Goal: Task Accomplishment & Management: Complete application form

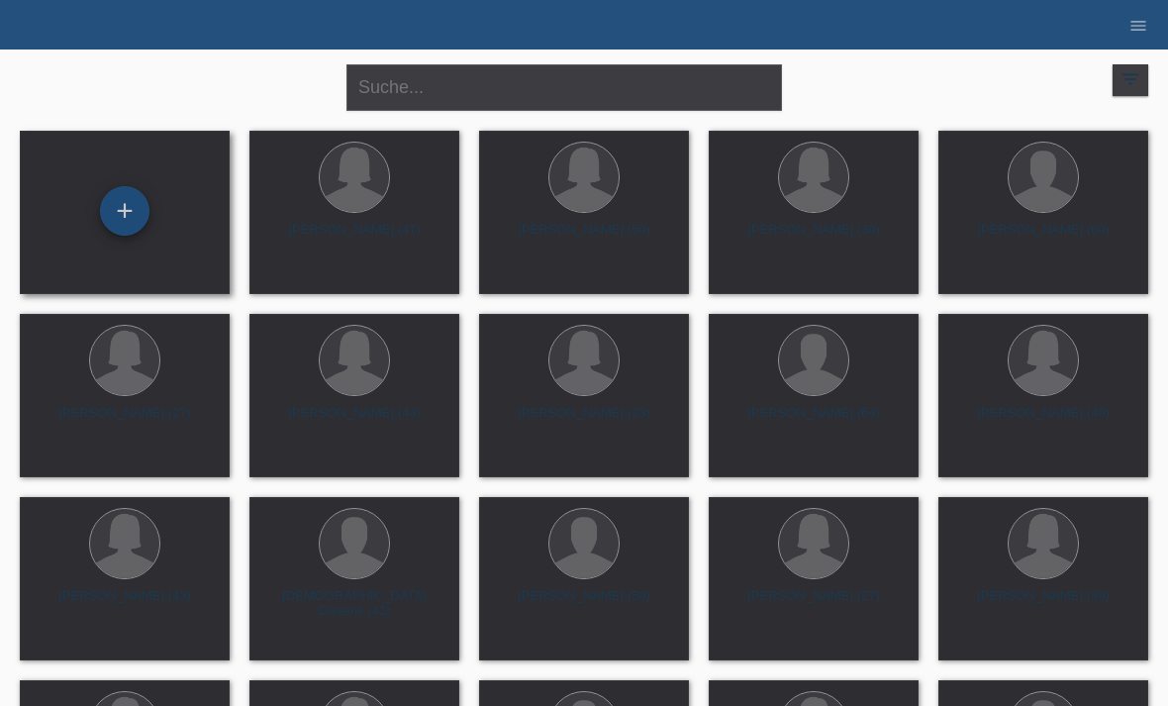
click at [129, 204] on div "+" at bounding box center [125, 211] width 48 height 34
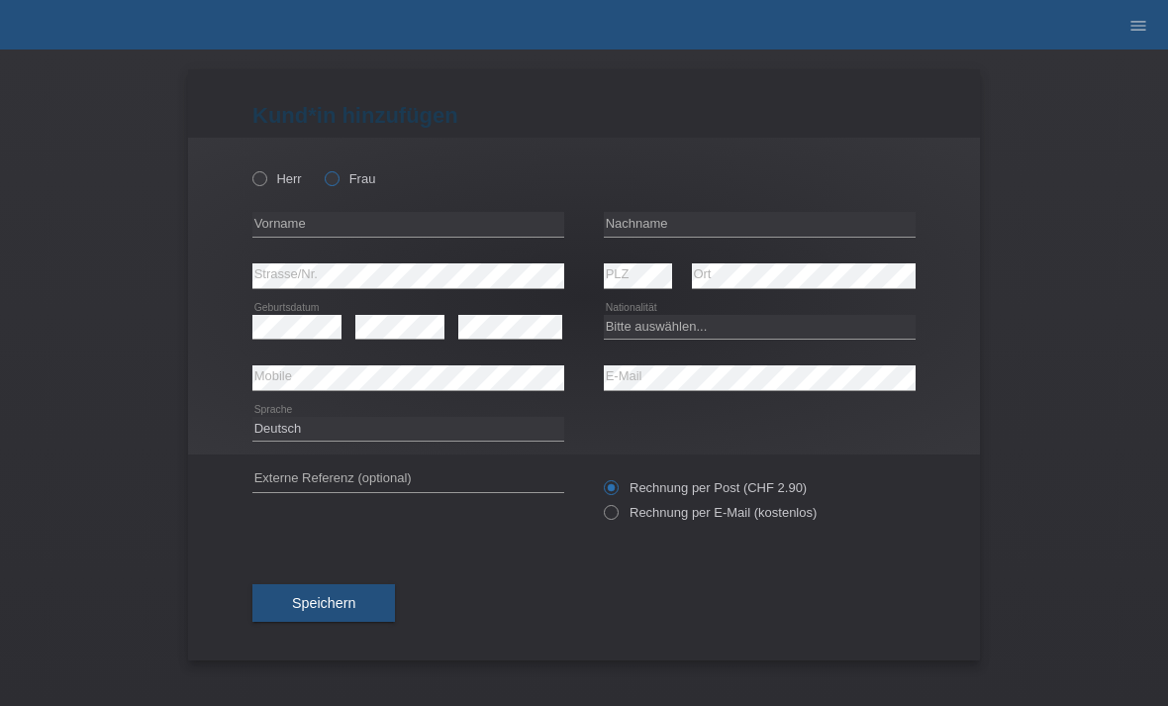
click at [352, 177] on label "Frau" at bounding box center [350, 178] width 50 height 15
click at [338, 177] on input "Frau" at bounding box center [331, 177] width 13 height 13
radio input "true"
click at [368, 209] on div "error Vorname" at bounding box center [408, 224] width 312 height 51
click at [434, 231] on input "text" at bounding box center [408, 224] width 312 height 25
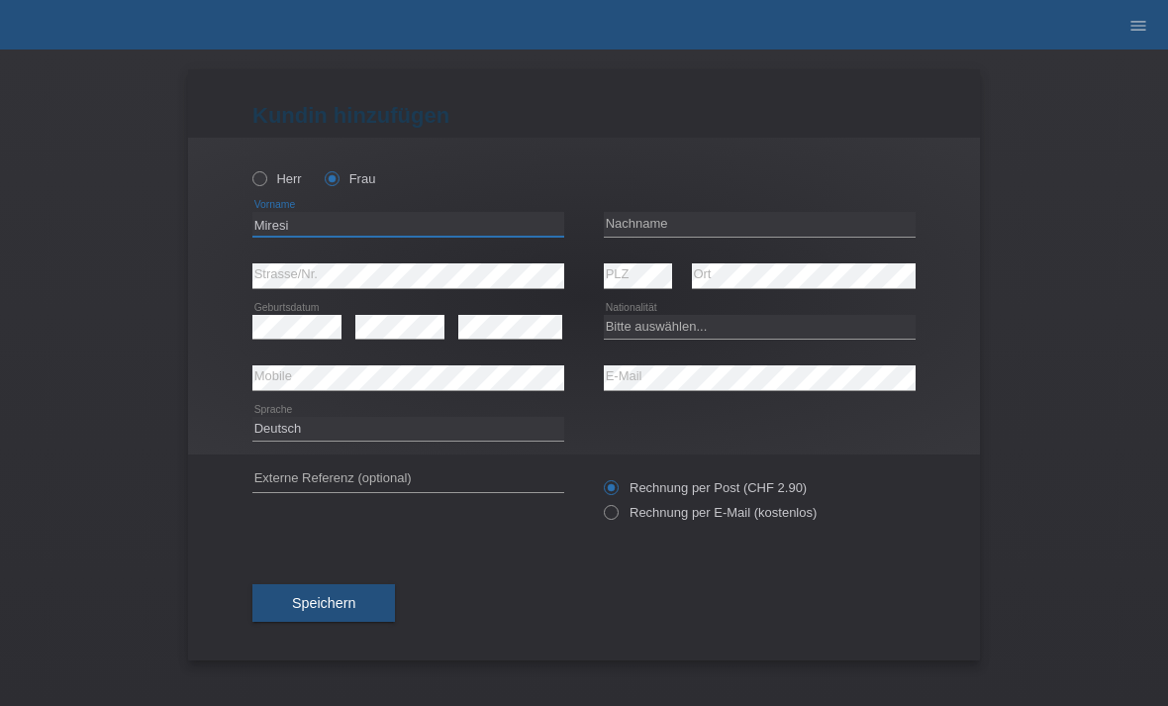
type input "Miresi"
type input "Xheli"
click at [713, 310] on div "Bitte auswählen... Schweiz Deutschland Liechtenstein Österreich ------------ Af…" at bounding box center [760, 327] width 312 height 50
click at [697, 330] on select "Bitte auswählen... Schweiz Deutschland Liechtenstein Österreich ------------ Af…" at bounding box center [760, 327] width 312 height 24
select select "DE"
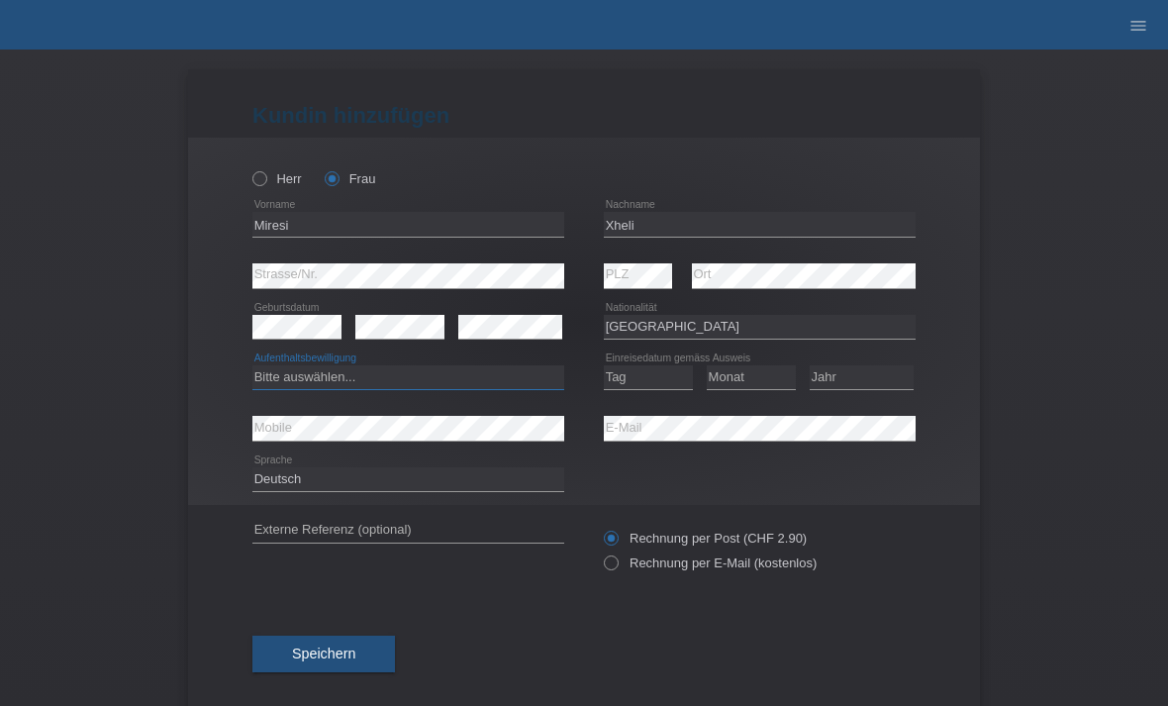
click at [401, 372] on select "Bitte auswählen... C B B - Flüchtlingsstatus Andere" at bounding box center [408, 377] width 312 height 24
select select "B"
click at [639, 376] on select "Tag 01 02 03 04 05 06 07 08 09 10 11" at bounding box center [648, 377] width 89 height 24
select select "01"
click at [756, 369] on select "Monat 01 02 03 04 05 06 07 08 09 10 11" at bounding box center [751, 377] width 89 height 24
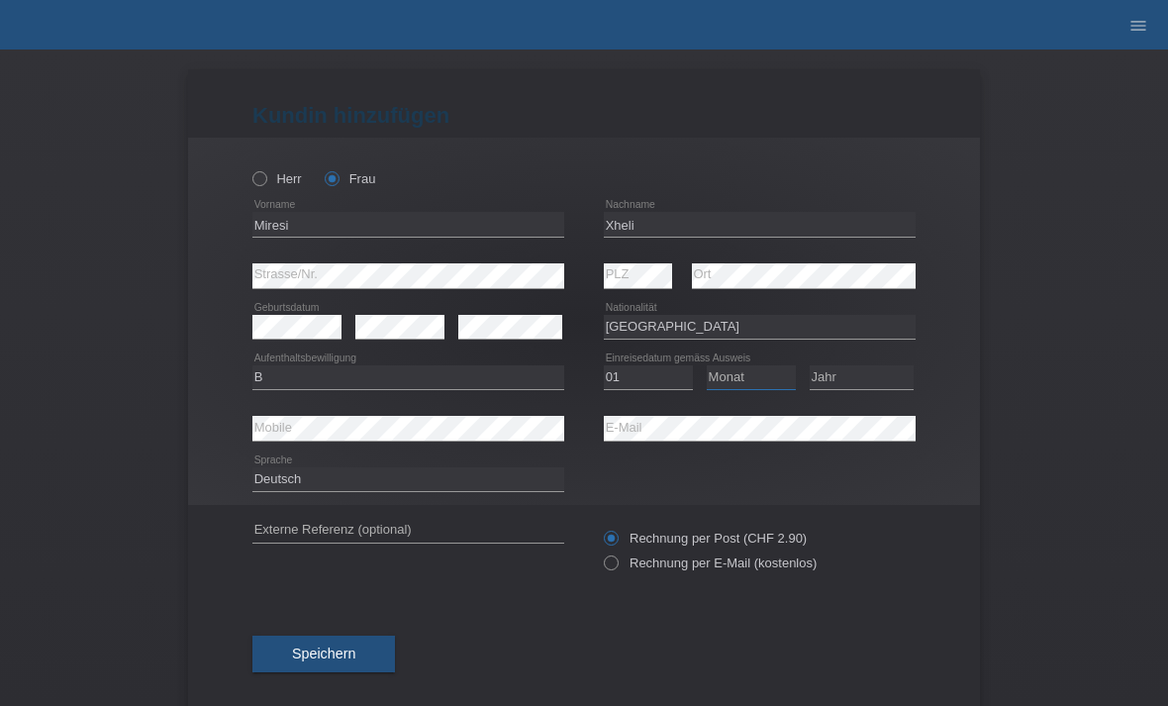
select select "03"
click at [853, 368] on select "Jahr 2025 2024 2023 2022 2021 2020 2019 2018 2017 2016 2015 2014 2013 2012 2011…" at bounding box center [862, 377] width 104 height 24
select select "2024"
click at [432, 412] on div "error Mobile" at bounding box center [408, 428] width 312 height 51
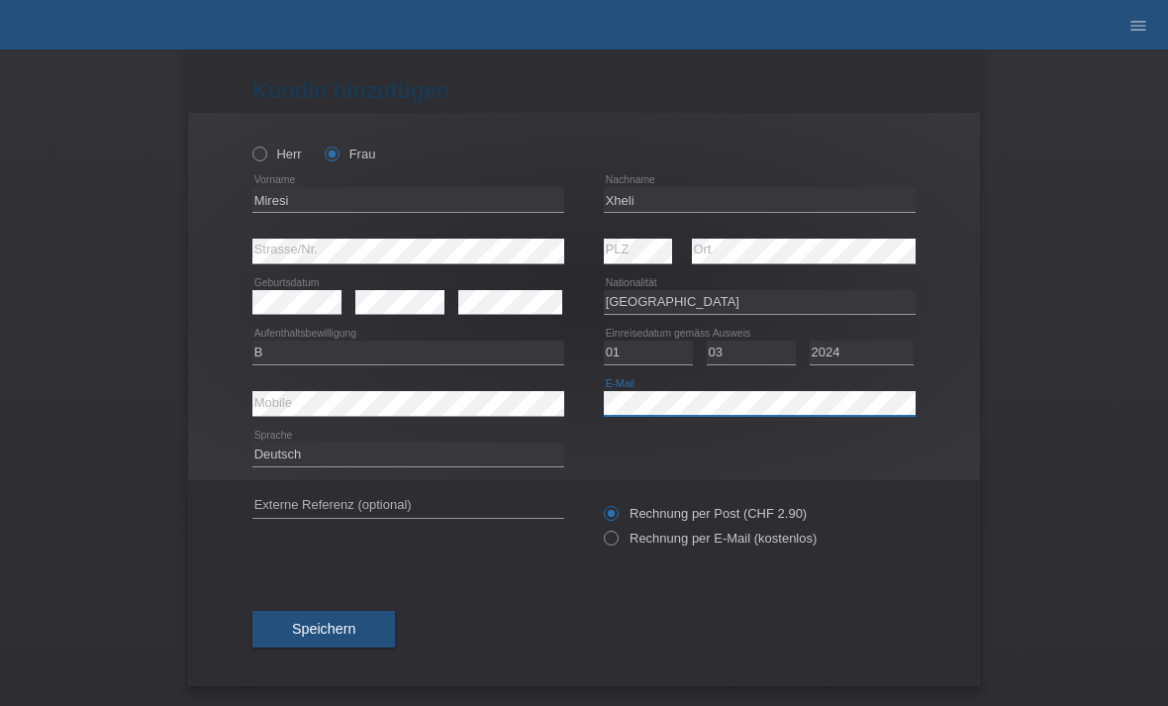
scroll to position [33, 0]
click at [620, 538] on label "Rechnung per E-Mail (kostenlos)" at bounding box center [710, 538] width 213 height 15
click at [617, 538] on input "Rechnung per E-Mail (kostenlos)" at bounding box center [610, 543] width 13 height 25
radio input "true"
click at [624, 538] on label "Rechnung per E-Mail (kostenlos)" at bounding box center [710, 538] width 213 height 15
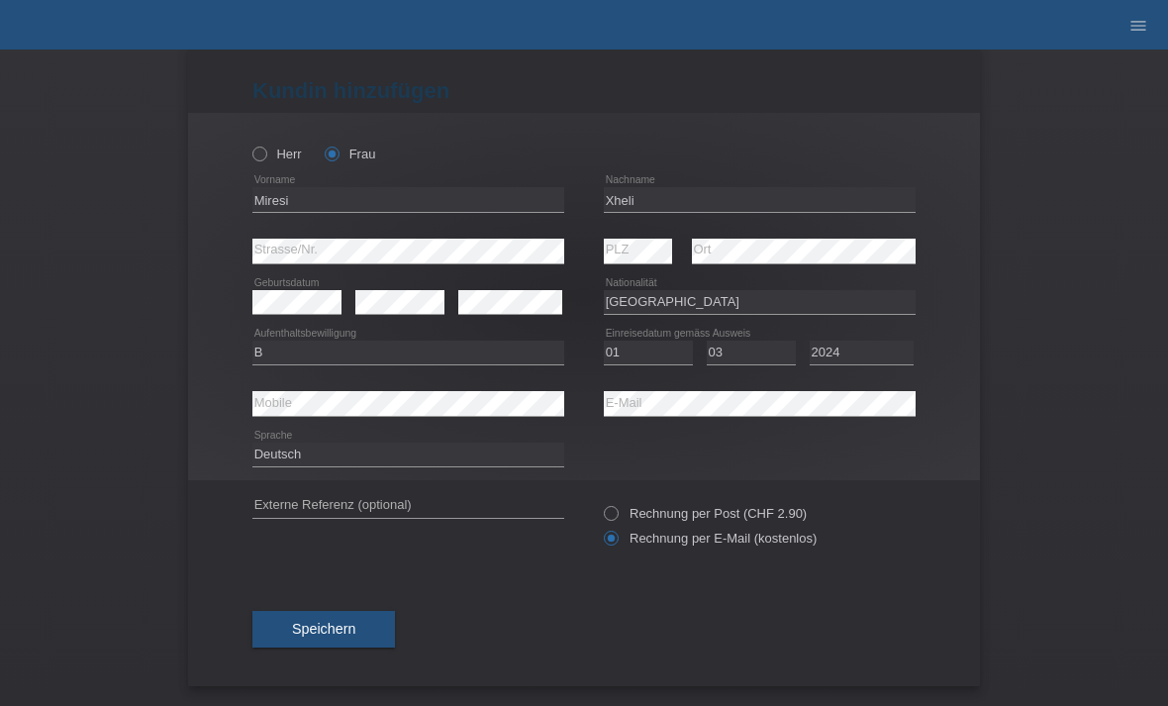
click at [617, 538] on input "Rechnung per E-Mail (kostenlos)" at bounding box center [610, 543] width 13 height 25
click at [337, 627] on span "Speichern" at bounding box center [323, 629] width 63 height 16
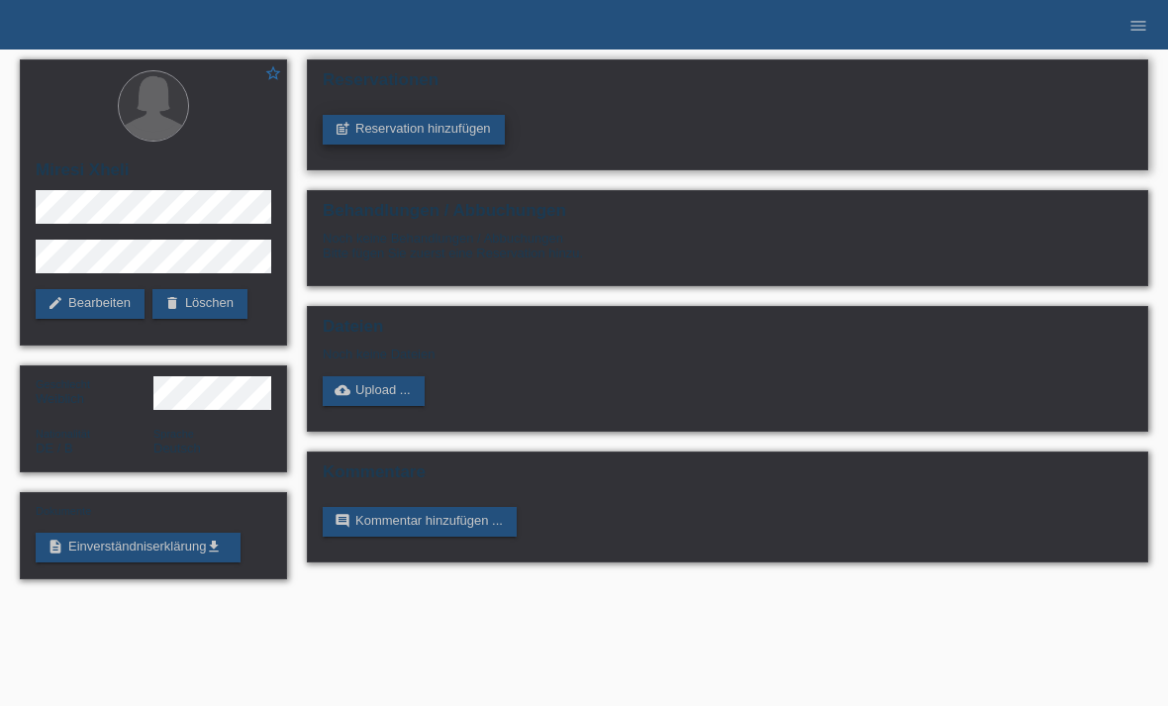
click at [423, 124] on link "post_add Reservation hinzufügen" at bounding box center [414, 130] width 182 height 30
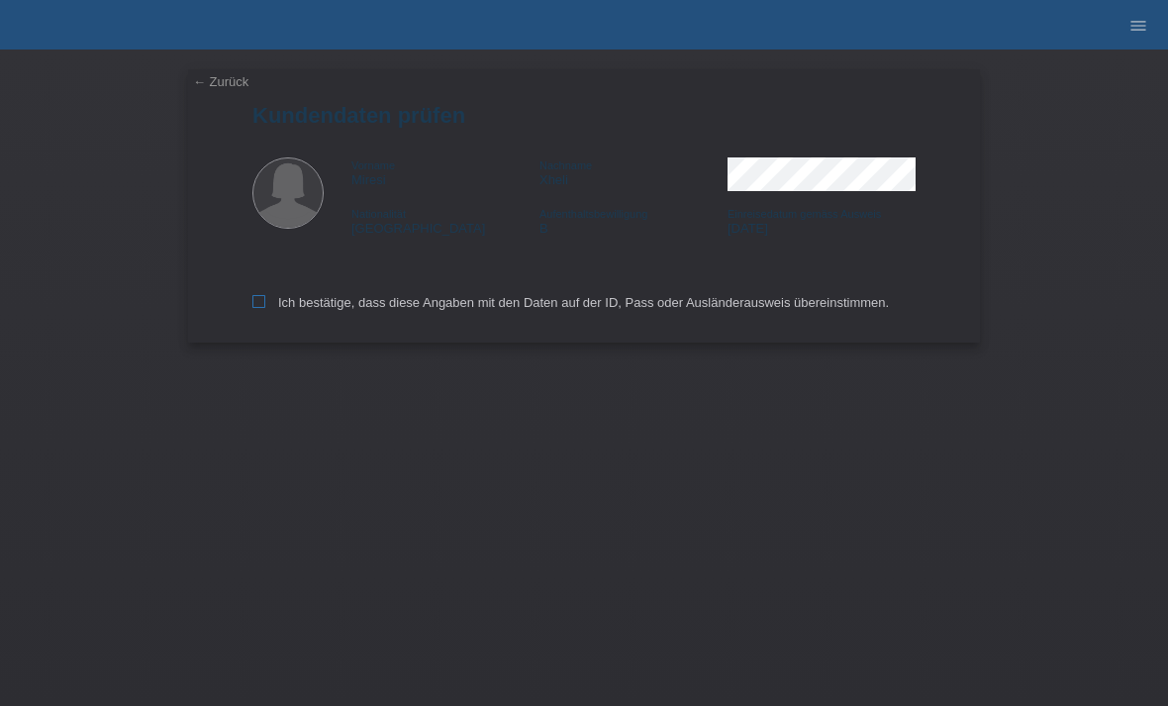
click at [252, 308] on icon at bounding box center [258, 301] width 13 height 13
click at [252, 308] on input "Ich bestätige, dass diese Angaben mit den Daten auf der ID, Pass oder Ausländer…" at bounding box center [258, 301] width 13 height 13
checkbox input "true"
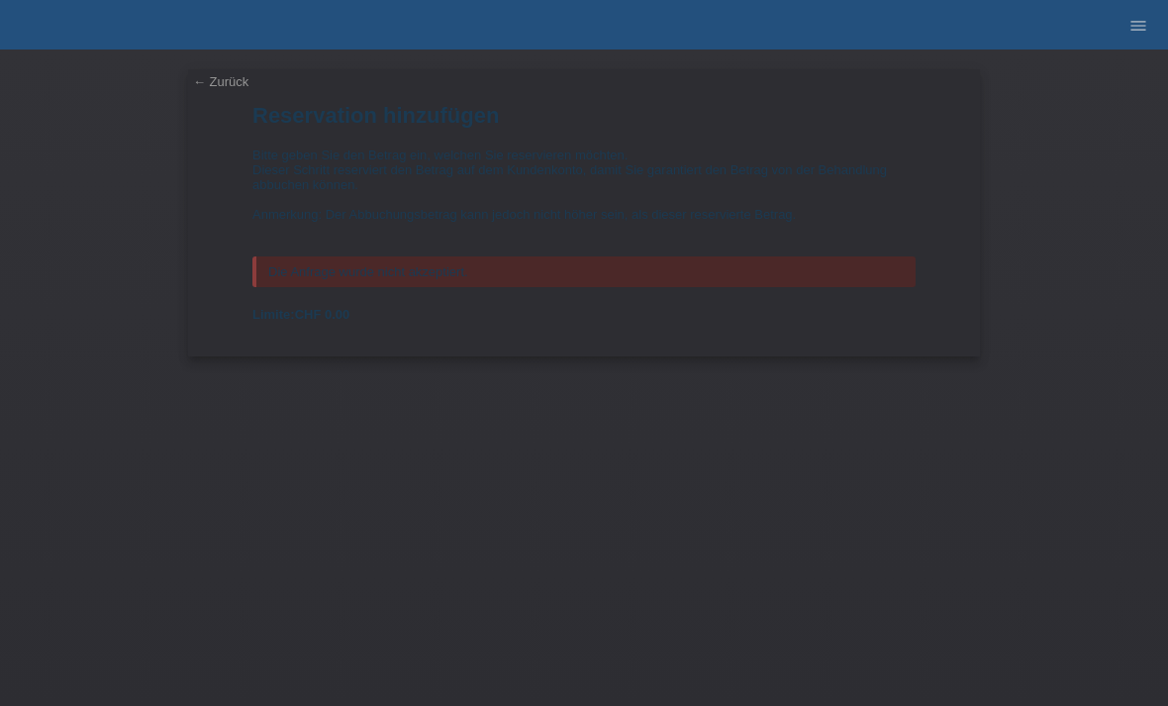
click at [224, 76] on link "← Zurück" at bounding box center [220, 81] width 55 height 15
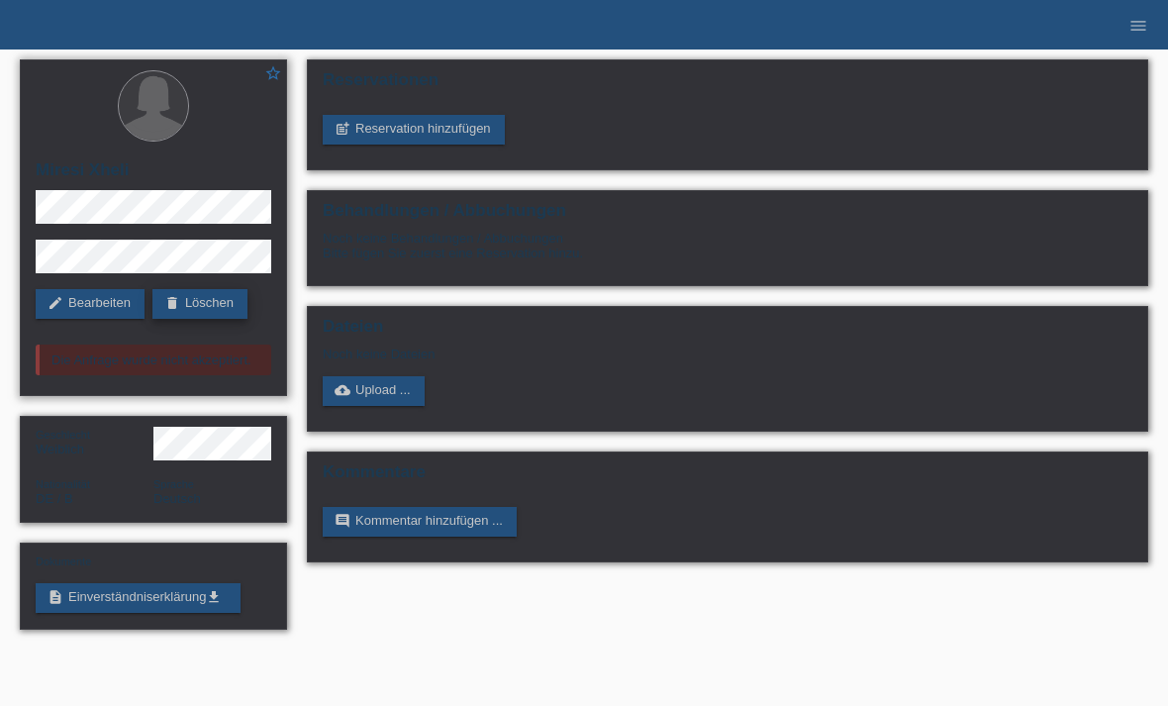
click at [206, 305] on link "delete Löschen" at bounding box center [199, 304] width 95 height 30
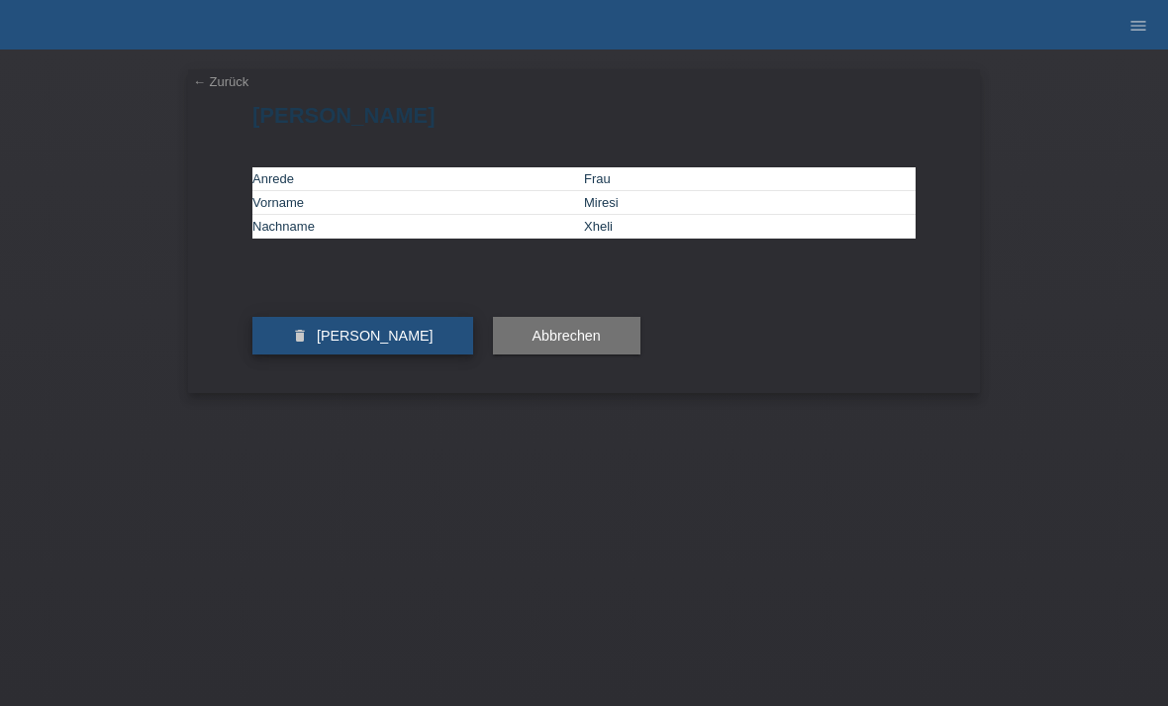
click at [401, 344] on span "[PERSON_NAME]" at bounding box center [375, 336] width 117 height 16
